Goal: Task Accomplishment & Management: Complete application form

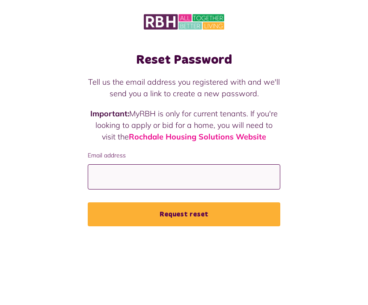
click at [261, 179] on input "Email address" at bounding box center [184, 176] width 193 height 25
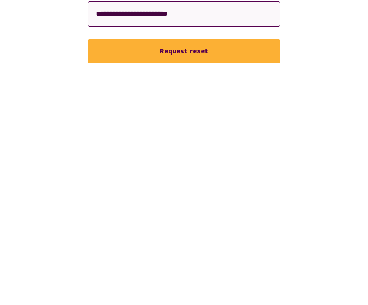
type input "**********"
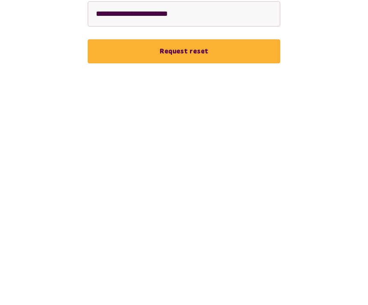
click at [228, 203] on button "Request reset" at bounding box center [184, 215] width 193 height 24
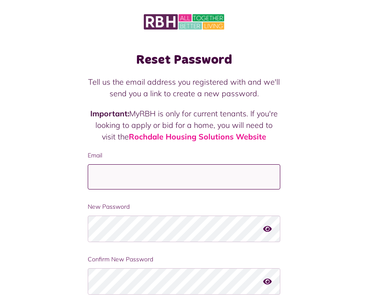
click at [261, 178] on input "Email" at bounding box center [184, 176] width 193 height 25
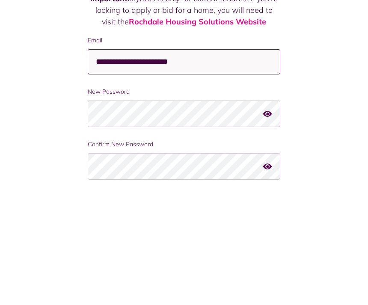
type input "**********"
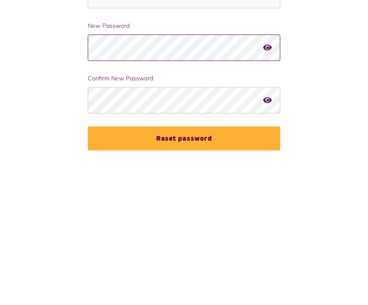
scroll to position [54, 0]
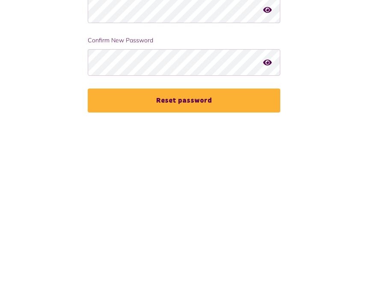
click at [212, 256] on button "Reset password" at bounding box center [184, 268] width 193 height 24
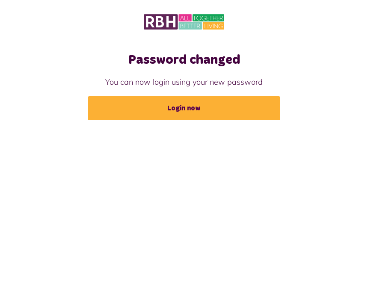
click at [229, 106] on link "Login now" at bounding box center [184, 108] width 193 height 24
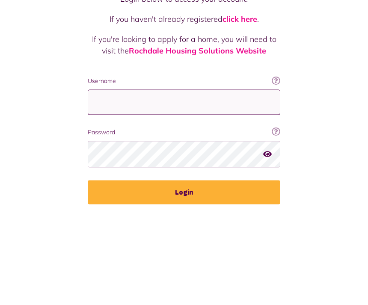
click at [224, 188] on input "Username" at bounding box center [184, 200] width 193 height 25
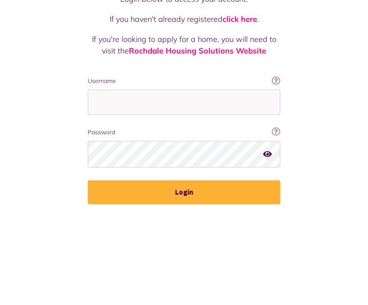
click at [325, 113] on div "Welcome to MyRBH Login below to access your account. If you haven't already reg…" at bounding box center [184, 173] width 368 height 347
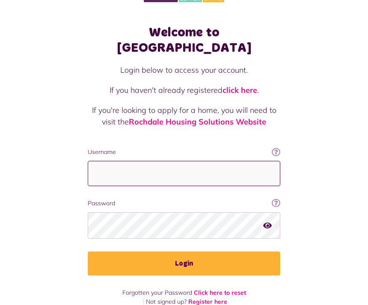
click at [239, 161] on input "Username" at bounding box center [184, 173] width 193 height 25
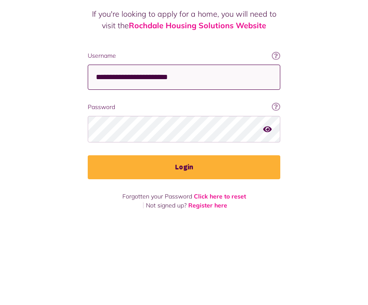
type input "**********"
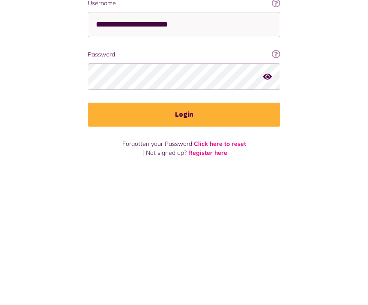
click at [204, 252] on button "Login" at bounding box center [184, 264] width 193 height 24
click at [228, 252] on button "Login" at bounding box center [184, 264] width 193 height 24
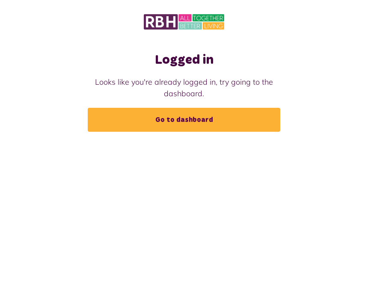
click at [225, 116] on link "Go to dashboard" at bounding box center [184, 120] width 193 height 24
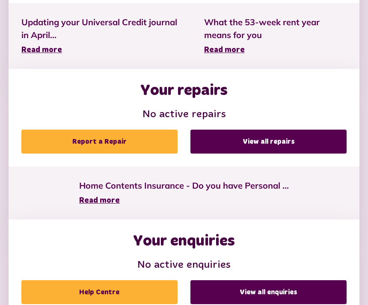
scroll to position [411, 0]
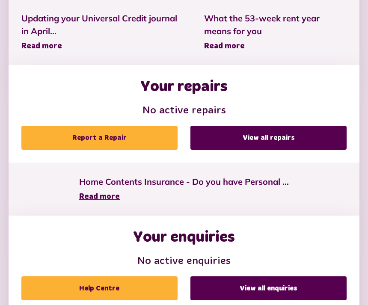
click at [292, 135] on link "View all repairs" at bounding box center [269, 138] width 156 height 24
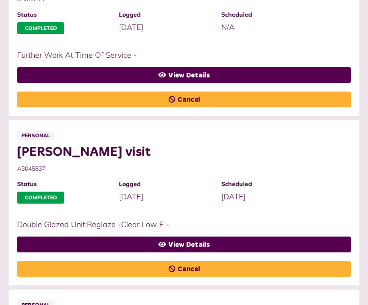
scroll to position [328, 0]
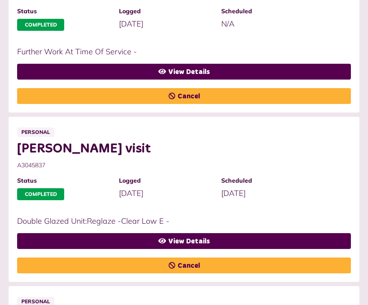
click at [214, 240] on link "View Details" at bounding box center [184, 242] width 334 height 16
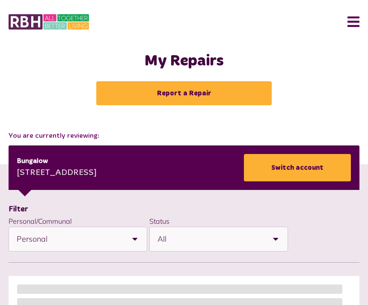
scroll to position [356, 0]
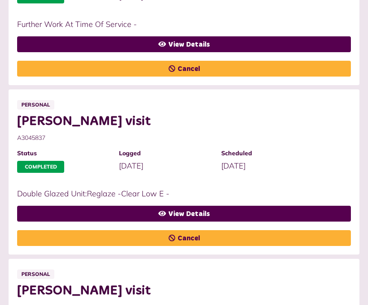
click at [213, 212] on link "View Details" at bounding box center [184, 214] width 334 height 16
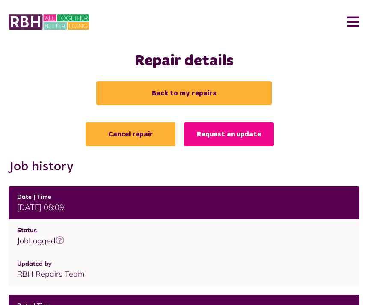
click at [252, 131] on link "Request an update" at bounding box center [229, 134] width 90 height 24
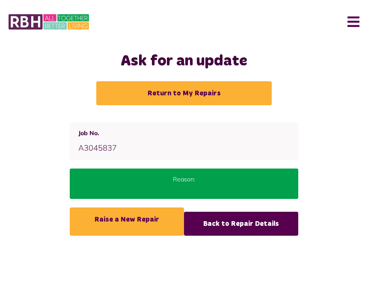
click at [151, 218] on link "Raise a New Repair" at bounding box center [127, 222] width 114 height 28
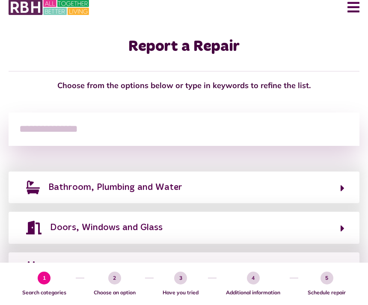
scroll to position [16, 0]
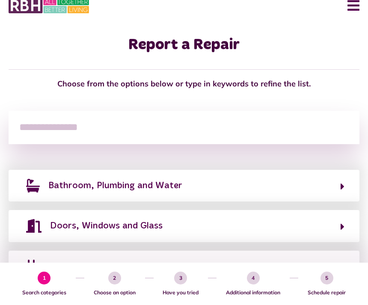
click at [268, 226] on button "Doors, Windows and Glass" at bounding box center [184, 226] width 321 height 15
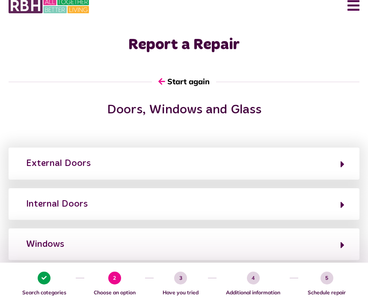
click at [341, 242] on icon "button" at bounding box center [343, 245] width 4 height 10
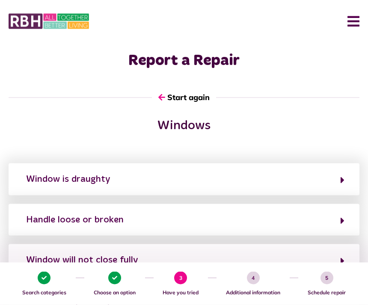
scroll to position [0, 0]
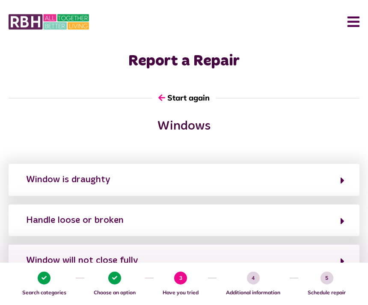
click at [337, 181] on button "Window is draughty" at bounding box center [184, 180] width 321 height 15
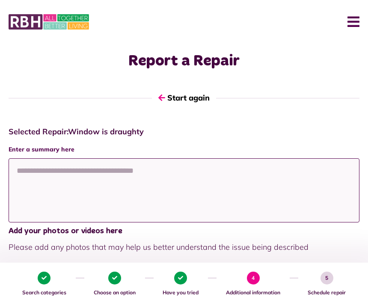
click at [156, 180] on textarea at bounding box center [184, 190] width 351 height 64
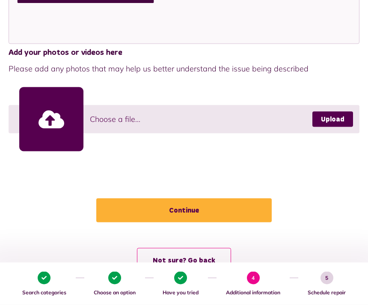
scroll to position [183, 0]
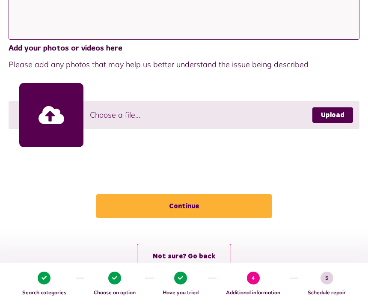
type textarea "**********"
click at [46, 108] on link at bounding box center [51, 115] width 64 height 64
